Goal: Transaction & Acquisition: Download file/media

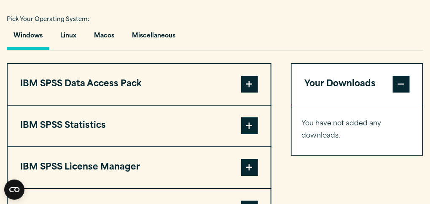
scroll to position [589, 0]
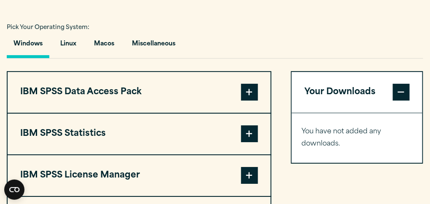
click at [243, 135] on span at bounding box center [249, 134] width 17 height 17
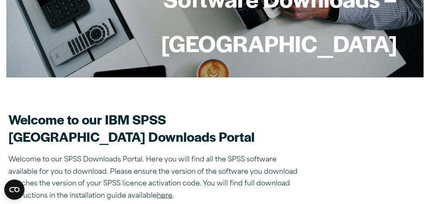
scroll to position [0, 0]
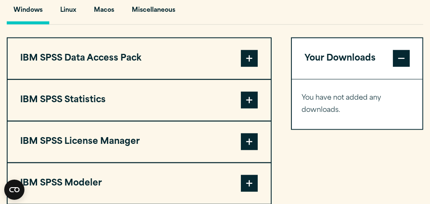
scroll to position [648, 0]
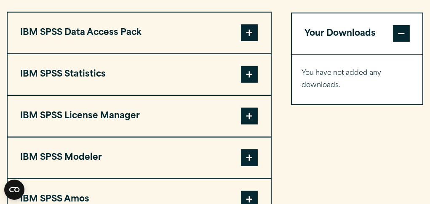
click at [251, 79] on span at bounding box center [249, 74] width 17 height 17
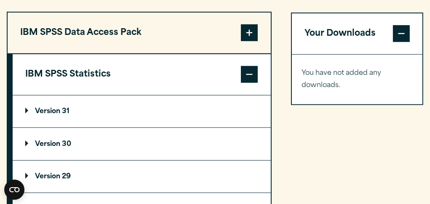
click at [131, 163] on summary "Version 29" at bounding box center [142, 177] width 258 height 32
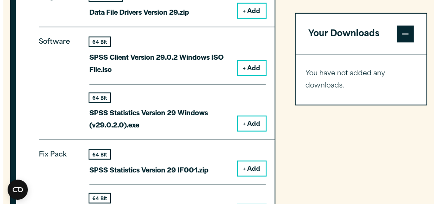
scroll to position [865, 0]
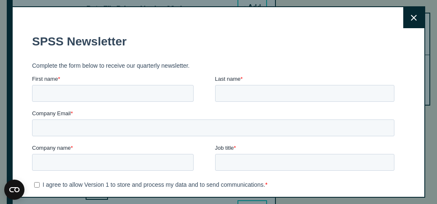
drag, startPoint x: 435, startPoint y: 75, endPoint x: 436, endPoint y: 94, distance: 19.4
click at [430, 94] on html "Search for: Submit Site Search Part of Open Site Search Open Site Menu Close" at bounding box center [218, 195] width 437 height 2121
click at [410, 20] on icon at bounding box center [413, 18] width 6 height 6
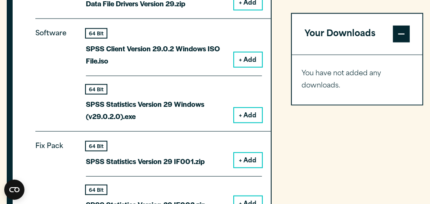
scroll to position [879, 0]
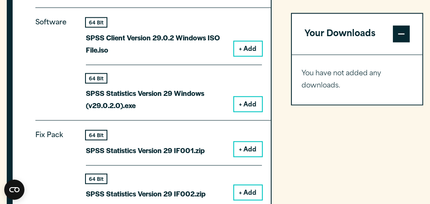
click at [247, 106] on button "+ Add" at bounding box center [248, 104] width 28 height 14
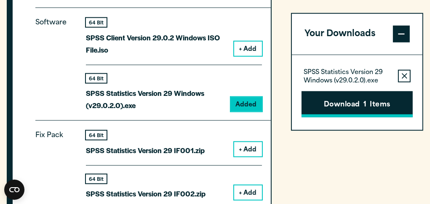
click at [345, 109] on button "Download 1 Items" at bounding box center [357, 104] width 111 height 26
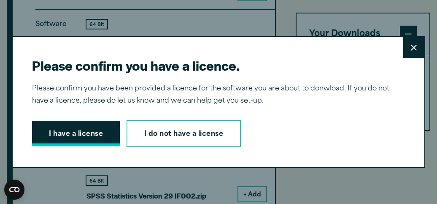
click at [63, 132] on button "I have a license" at bounding box center [76, 134] width 88 height 26
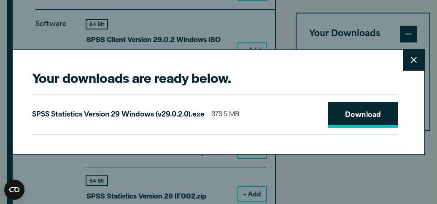
click at [346, 119] on link "Download" at bounding box center [363, 115] width 70 height 26
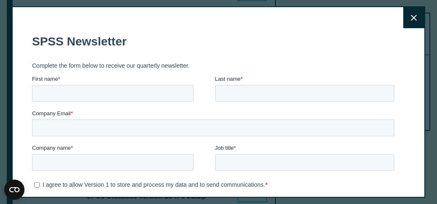
click at [406, 13] on button "Close" at bounding box center [413, 17] width 21 height 21
